Goal: Contribute content

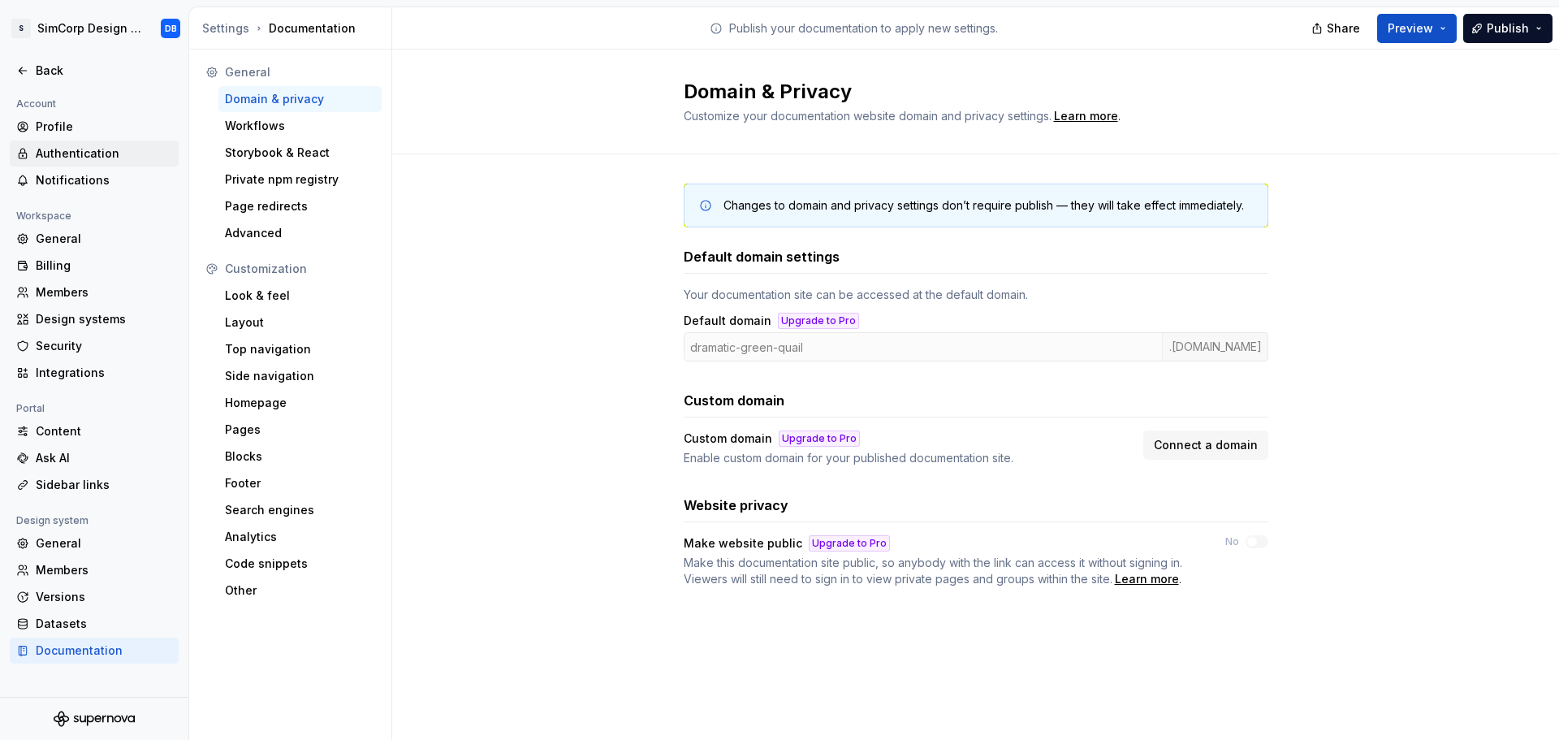
drag, startPoint x: 56, startPoint y: 71, endPoint x: 148, endPoint y: 141, distance: 115.3
click at [56, 71] on div "Back" at bounding box center [104, 71] width 136 height 16
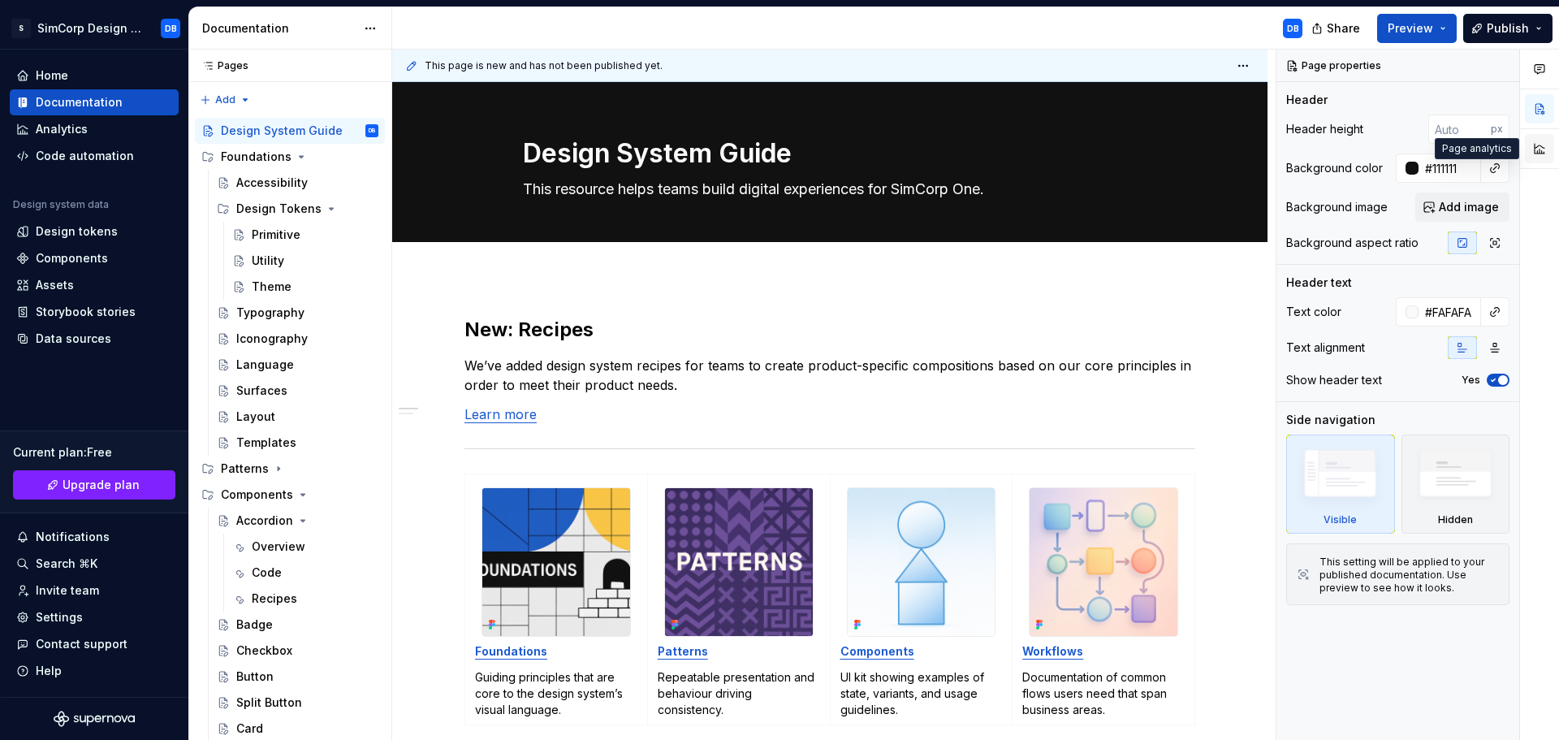
click at [1537, 150] on button "button" at bounding box center [1539, 148] width 29 height 29
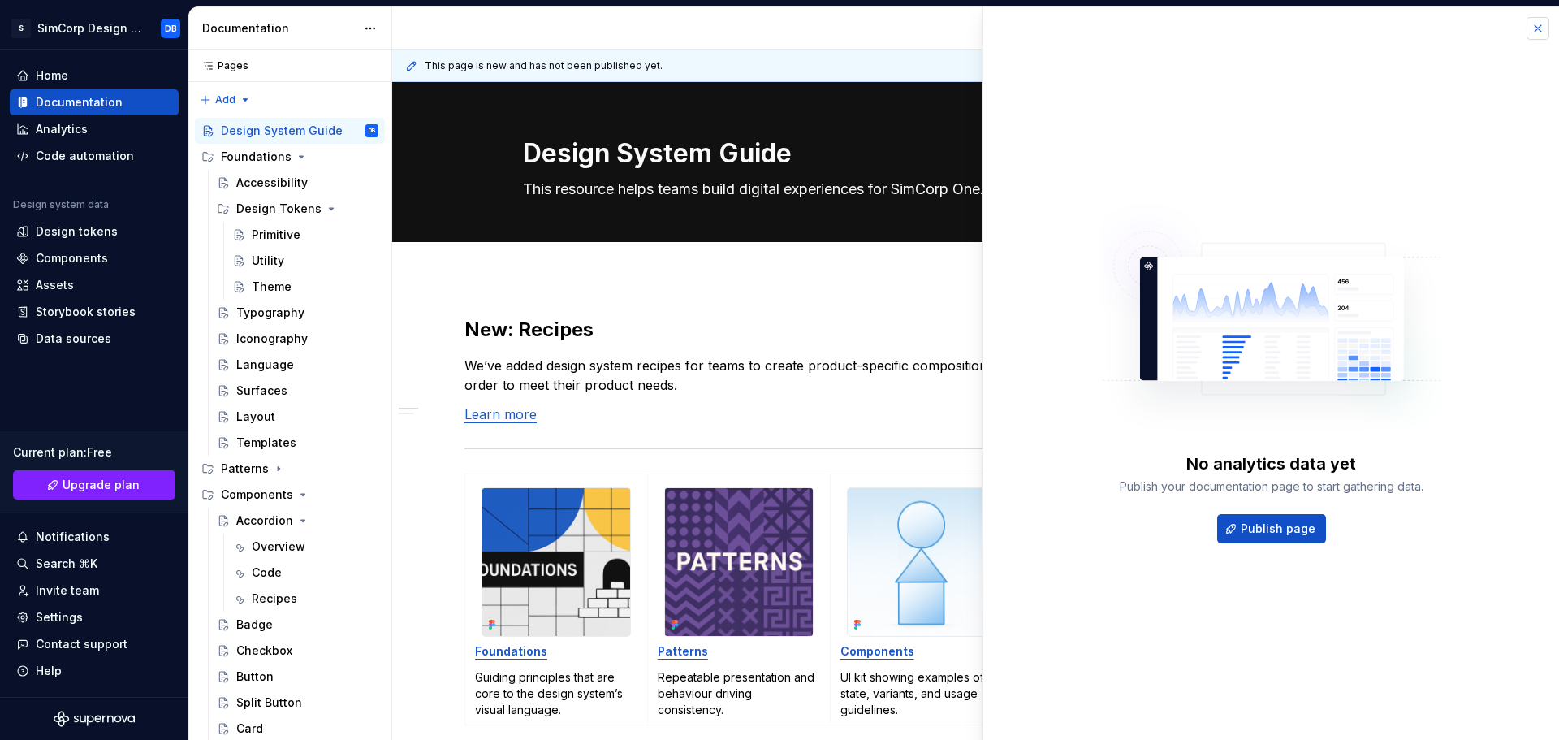
click at [1533, 28] on button "button" at bounding box center [1537, 28] width 23 height 23
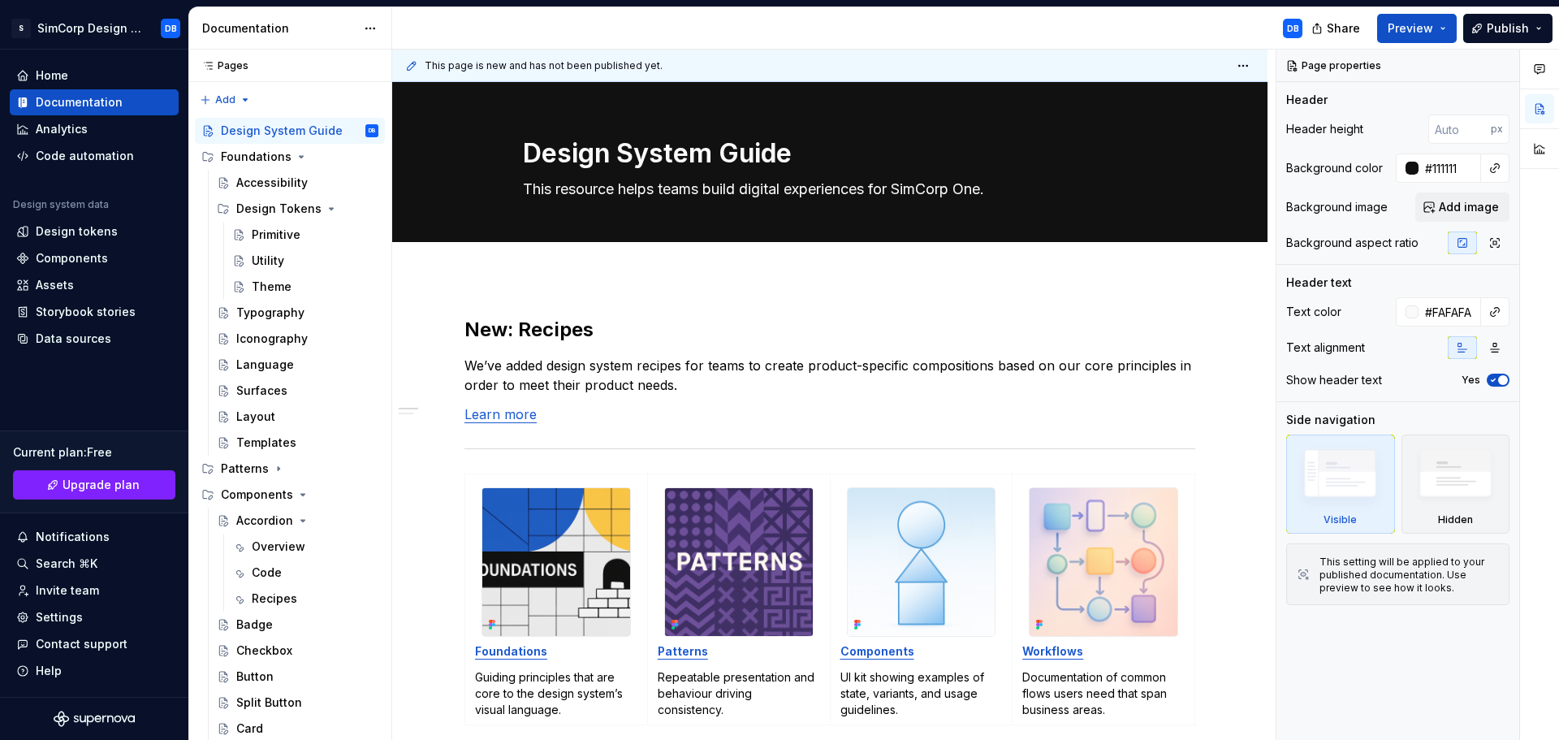
type textarea "*"
